Goal: Entertainment & Leisure: Consume media (video, audio)

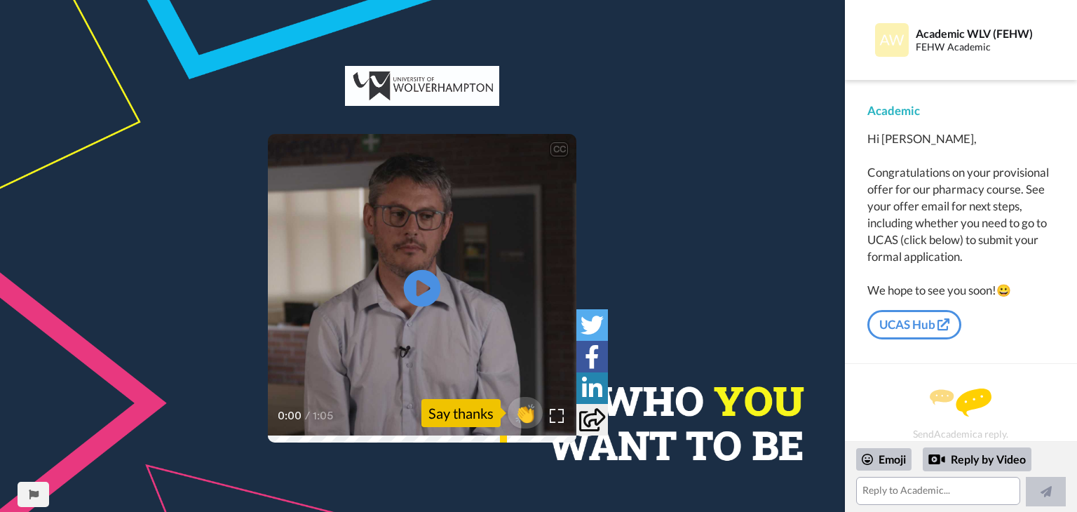
click at [426, 288] on icon "Play/Pause" at bounding box center [422, 288] width 37 height 67
click at [421, 270] on icon at bounding box center [422, 288] width 37 height 37
click at [556, 149] on div "CC" at bounding box center [560, 149] width 18 height 14
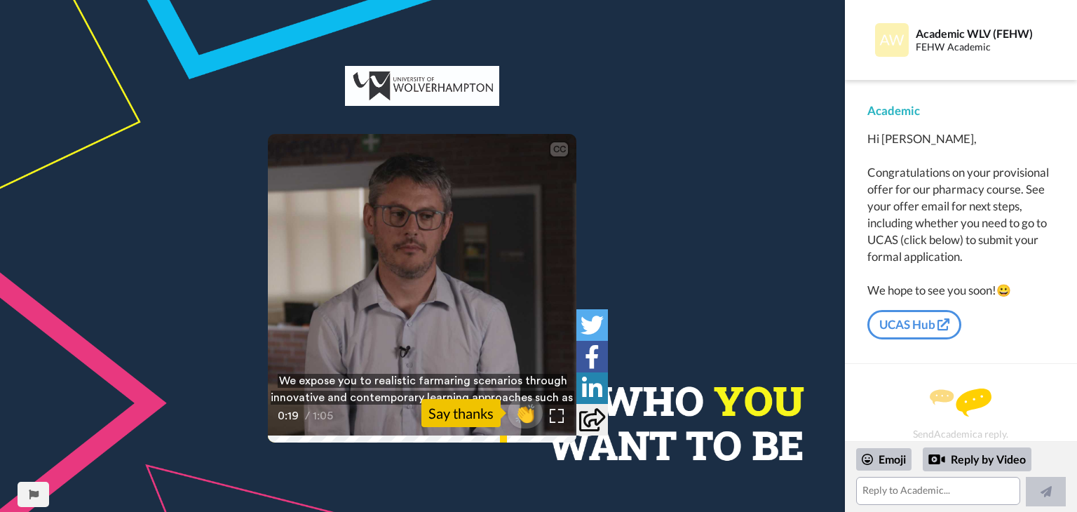
click at [542, 205] on video at bounding box center [422, 288] width 309 height 309
click at [511, 238] on video at bounding box center [422, 288] width 309 height 309
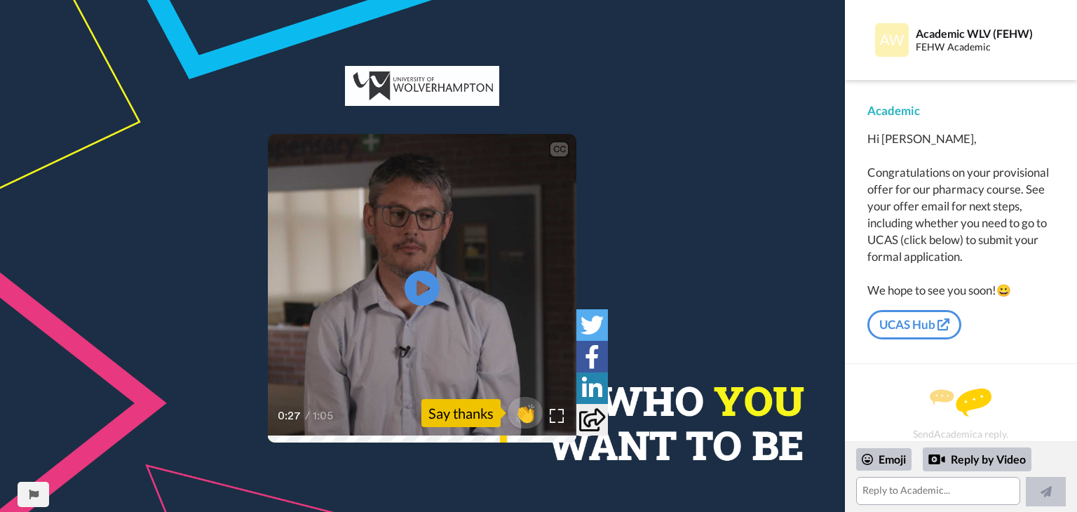
click at [511, 238] on video at bounding box center [422, 288] width 309 height 309
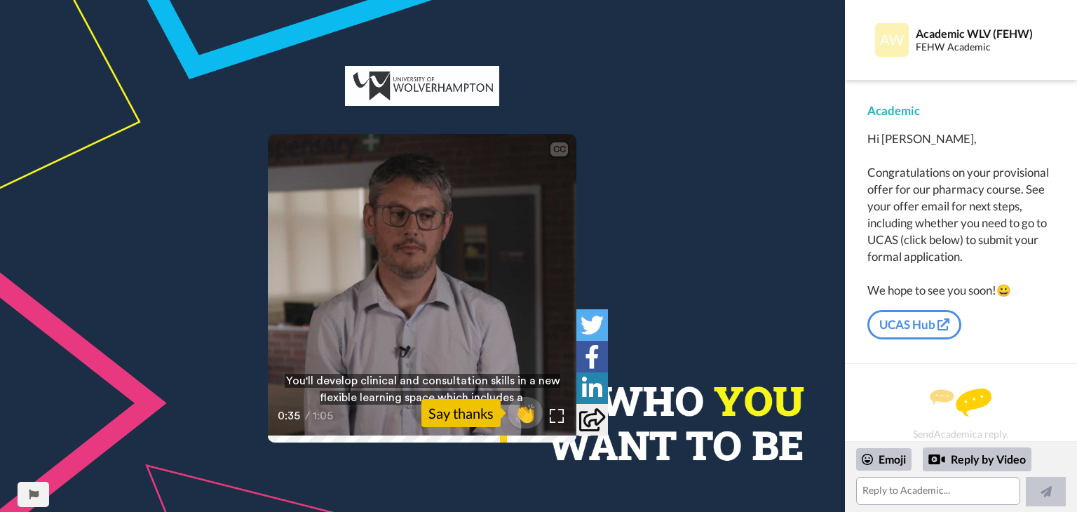
click at [511, 238] on video at bounding box center [422, 288] width 309 height 309
click at [441, 307] on video at bounding box center [422, 288] width 309 height 309
click at [440, 309] on icon "Play/Pause" at bounding box center [422, 288] width 37 height 67
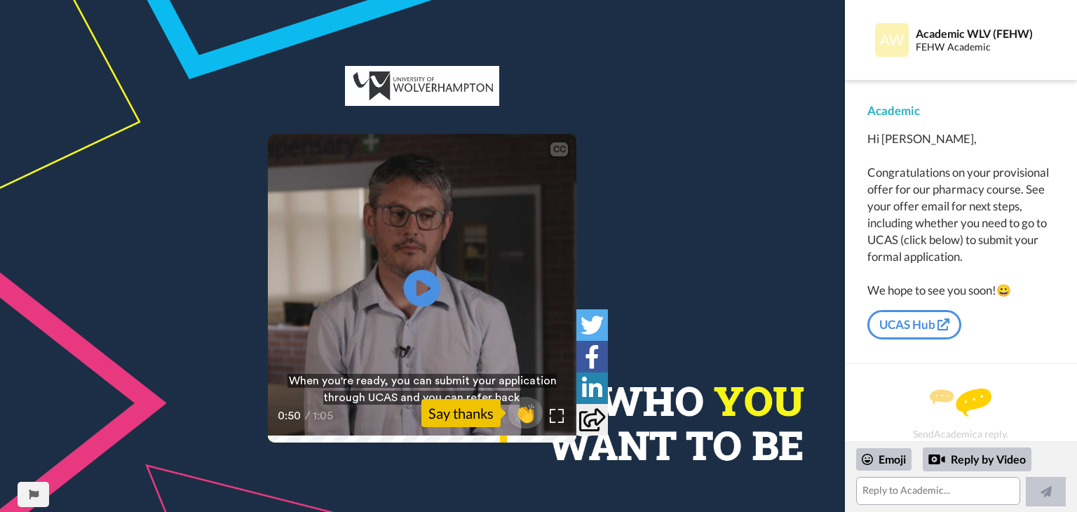
click at [440, 309] on icon "Play/Pause" at bounding box center [422, 288] width 37 height 67
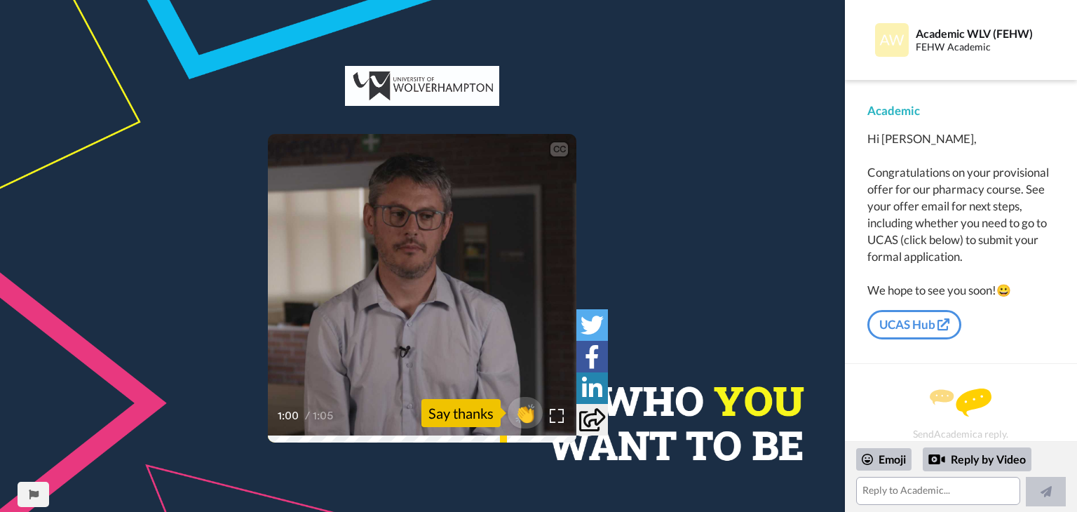
click at [440, 309] on icon "Play/Pause" at bounding box center [422, 288] width 37 height 67
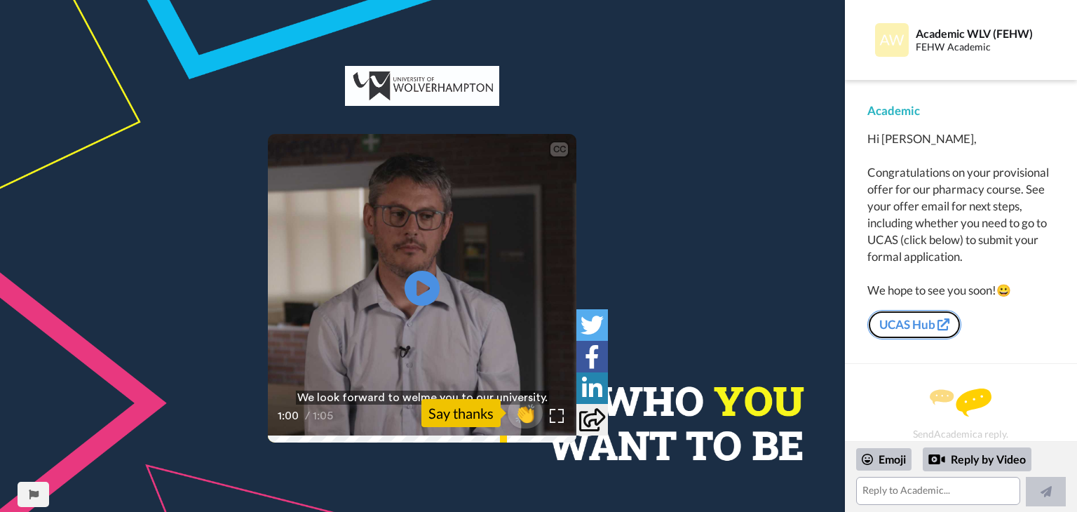
click at [893, 333] on link "UCAS Hub" at bounding box center [915, 324] width 94 height 29
